Goal: Go to known website: Access a specific website the user already knows

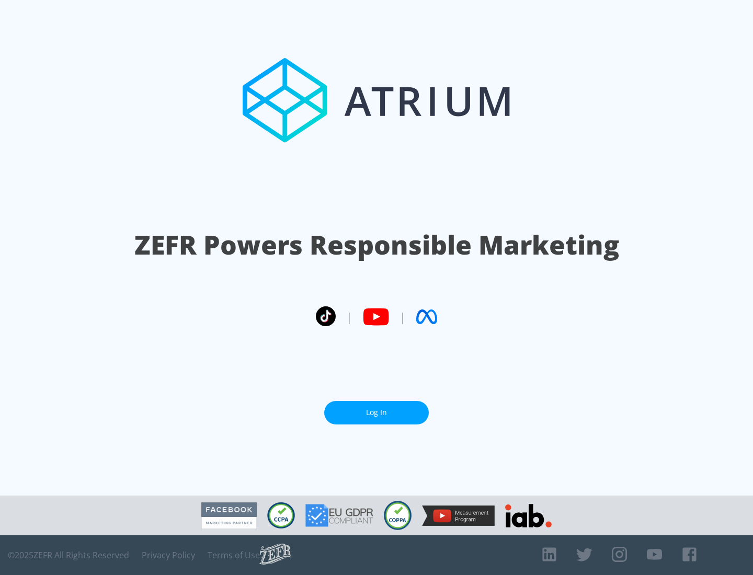
click at [376, 408] on link "Log In" at bounding box center [376, 413] width 105 height 24
